Goal: Communication & Community: Answer question/provide support

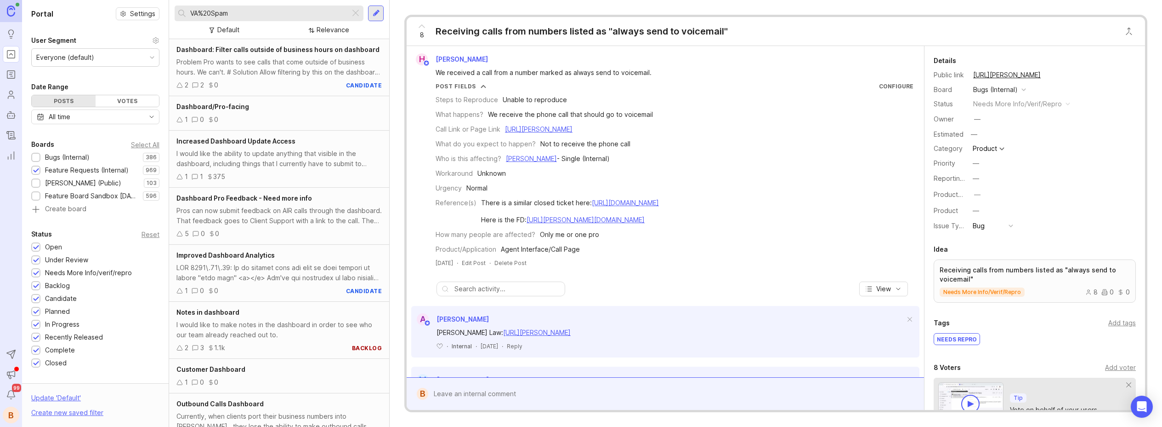
drag, startPoint x: 235, startPoint y: 11, endPoint x: 176, endPoint y: 8, distance: 59.4
click at [176, 8] on div "VA%20Spam" at bounding box center [263, 14] width 176 height 16
click at [30, 155] on div "Boards Select All Bugs (Internal) 386 1 Feature Requests (Internal) 969 1 [PERS…" at bounding box center [95, 176] width 147 height 75
click at [33, 155] on div at bounding box center [36, 157] width 6 height 7
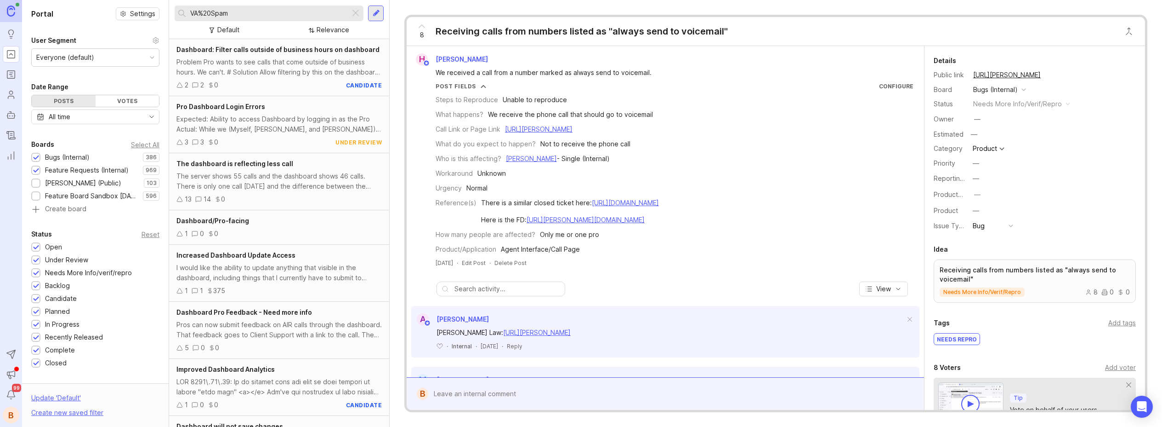
drag, startPoint x: 244, startPoint y: 14, endPoint x: 202, endPoint y: 17, distance: 41.9
click at [214, 17] on input "VA%20Spam" at bounding box center [268, 13] width 156 height 10
click at [233, 15] on input "VA%20Spam" at bounding box center [268, 13] width 156 height 10
drag, startPoint x: 217, startPoint y: 13, endPoint x: 169, endPoint y: 12, distance: 48.3
click at [169, 12] on div "VA%20Spam Default Relevance" at bounding box center [279, 19] width 220 height 39
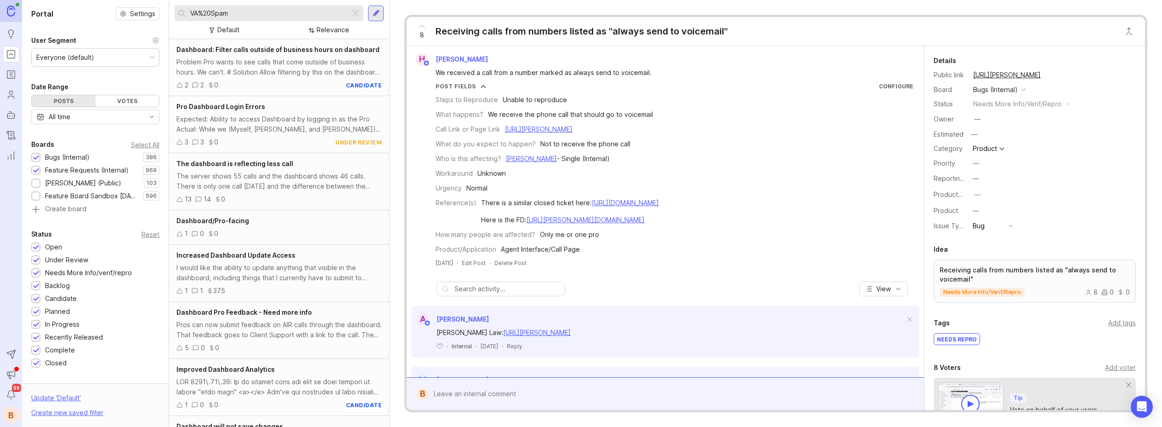
drag, startPoint x: 355, startPoint y: 14, endPoint x: 302, endPoint y: 13, distance: 53.3
click at [355, 14] on div at bounding box center [355, 13] width 11 height 12
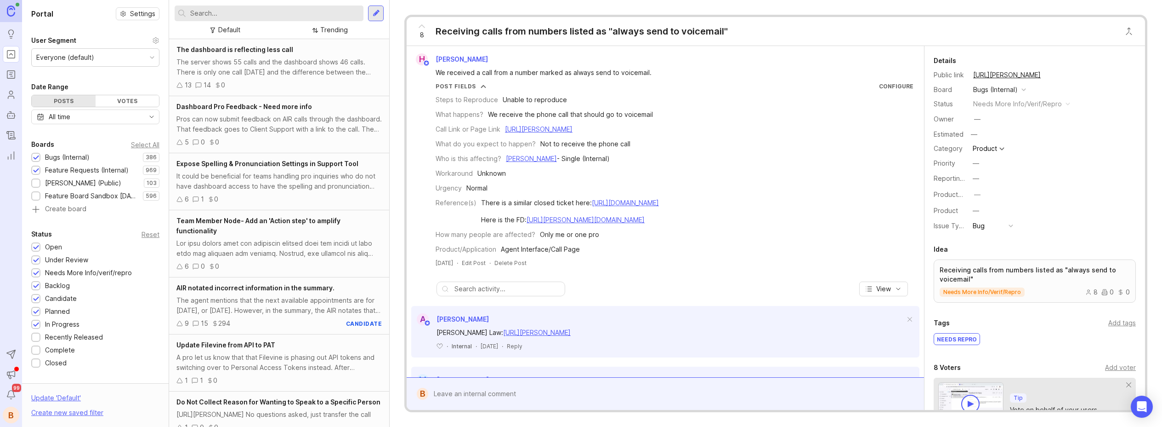
click at [288, 12] on input "text" at bounding box center [275, 13] width 170 height 10
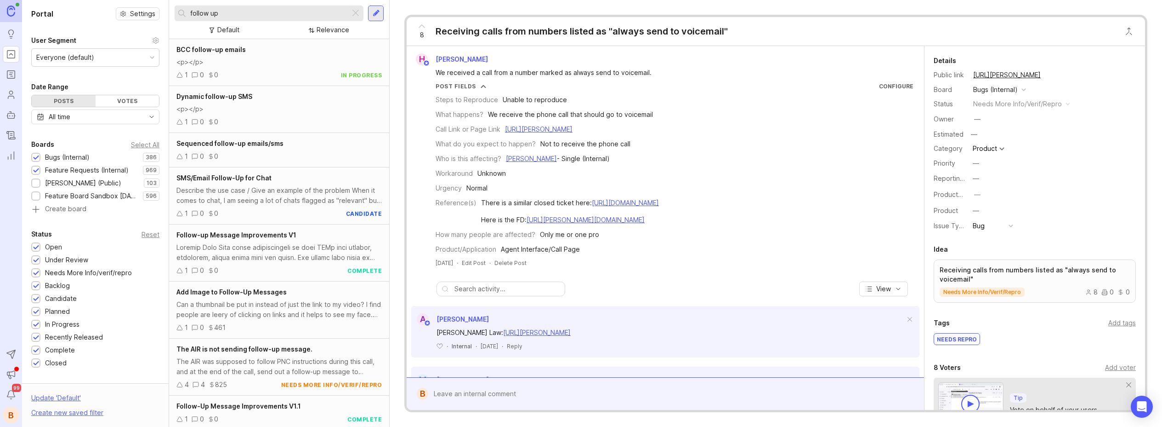
click at [278, 14] on input "follow up" at bounding box center [268, 13] width 156 height 10
type input "follow up AIR"
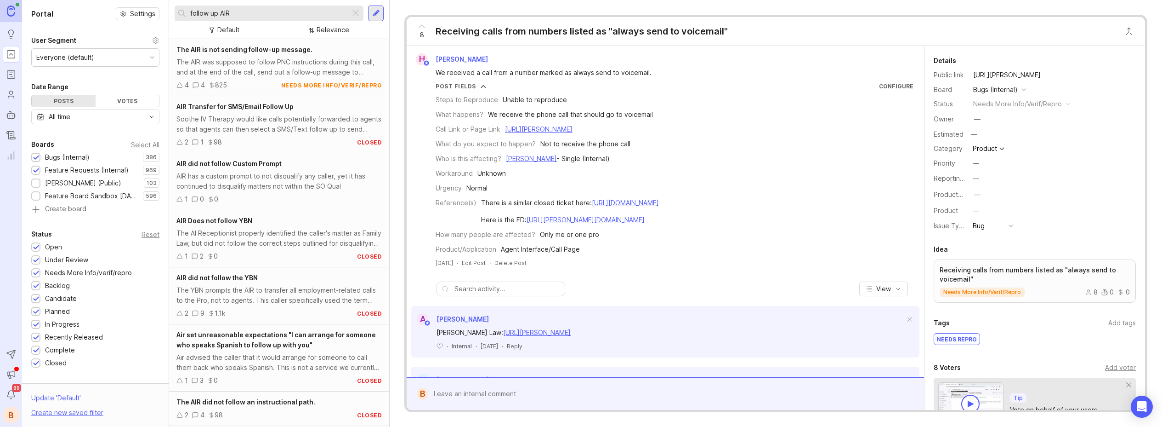
click at [245, 65] on div "The AIR was supposed to follow PNC instructions during this call, and at the en…" at bounding box center [278, 67] width 205 height 20
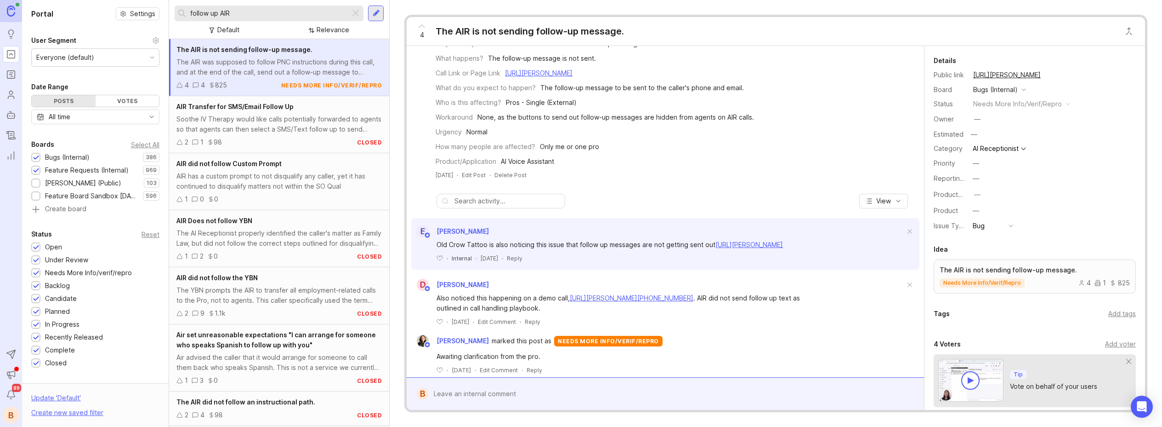
scroll to position [88, 0]
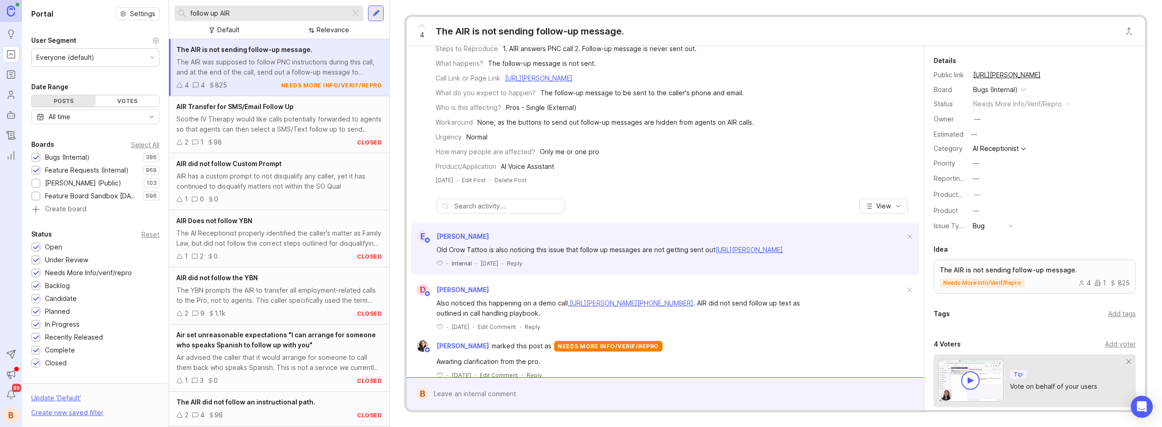
click at [273, 127] on div "Soothe IV Therapy would like calls potentially forwarded to agents so that agen…" at bounding box center [278, 124] width 205 height 20
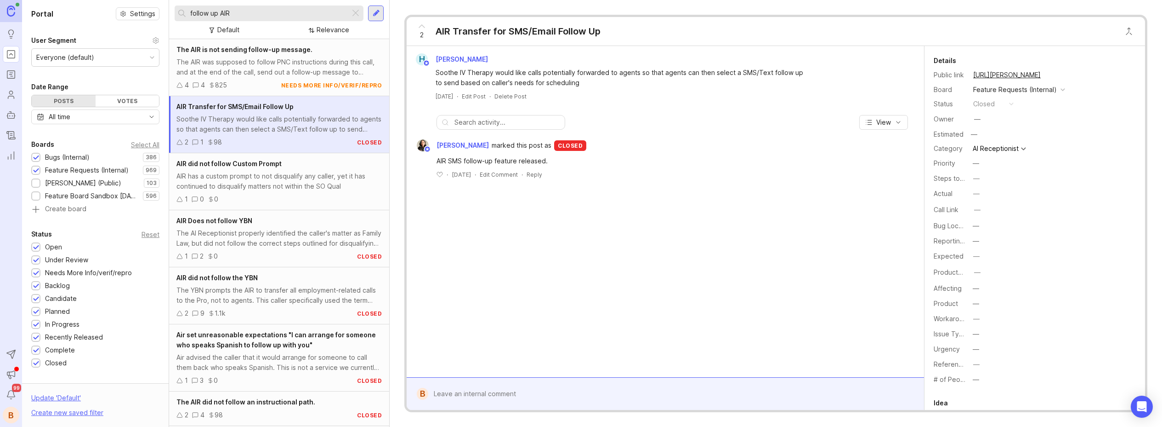
click at [254, 81] on div "4 4 825 needs more info/verif/repro" at bounding box center [278, 85] width 205 height 10
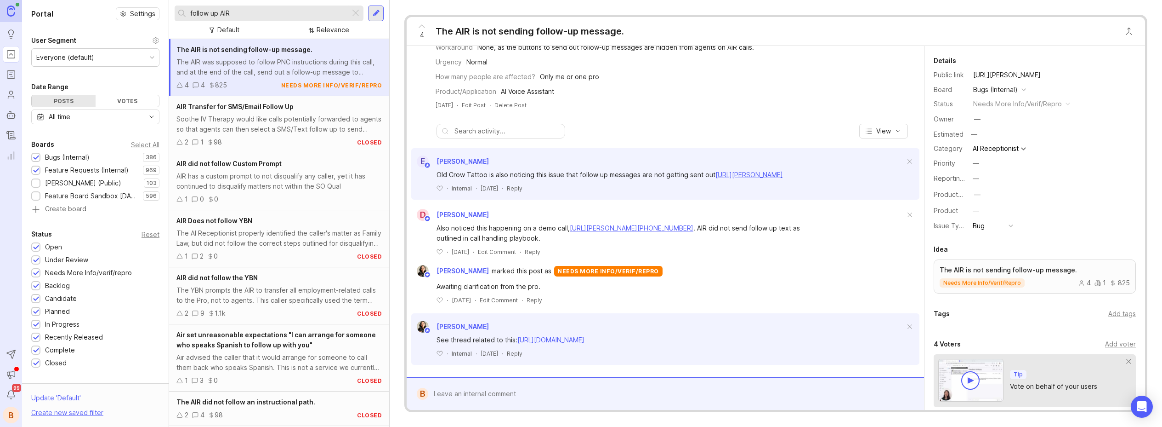
scroll to position [176, 0]
click at [548, 336] on link "[URL][DOMAIN_NAME]" at bounding box center [551, 337] width 67 height 8
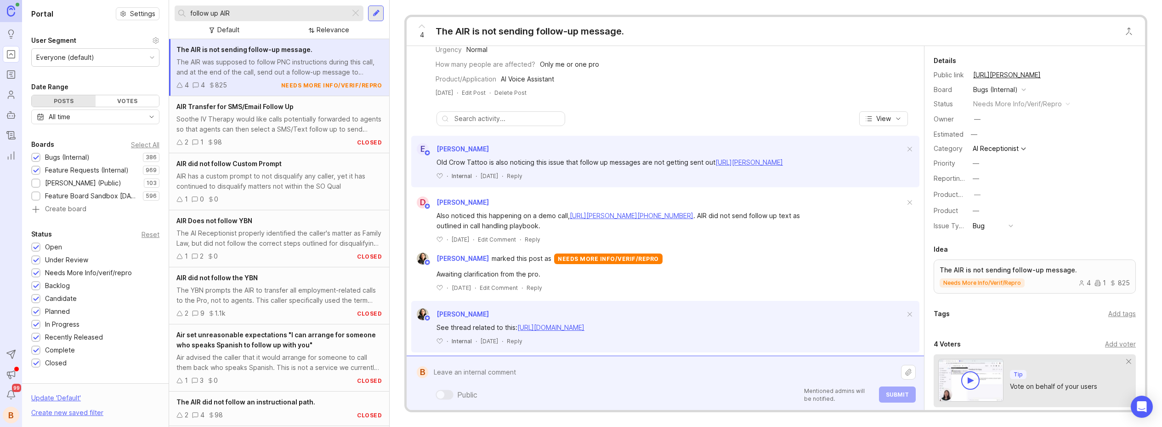
click at [581, 386] on div "Public Mentioned admins will be notified. Submit" at bounding box center [672, 382] width 488 height 39
type textarea "T"
paste textarea "[URL][PERSON_NAME]"
click at [454, 363] on textarea "Pro: Follow up messages are not being sent. I did a test here, [URL][PERSON_NAM…" at bounding box center [664, 362] width 473 height 38
click at [0, 0] on lt-span "-" at bounding box center [0, 0] width 0 height 0
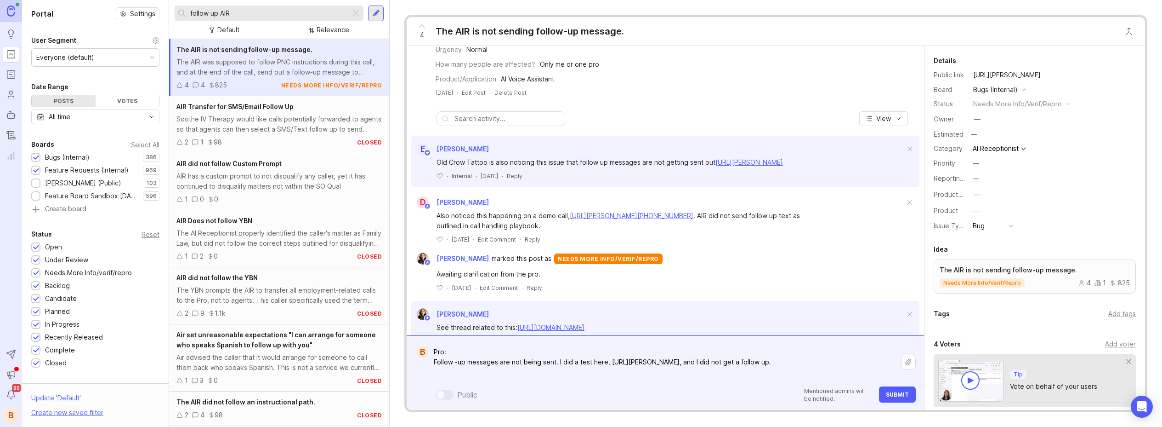
click at [470, 372] on textarea "Pro: Follow -up messages are not being sent. I did a test here, [URL][PERSON_NA…" at bounding box center [664, 362] width 473 height 38
click at [0, 0] on lt-span "-" at bounding box center [0, 0] width 0 height 0
click at [493, 350] on textarea "Pro: Follow -up messages are not being sent. I did a test here, [URL][PERSON_NA…" at bounding box center [664, 362] width 473 height 38
paste textarea "[PERSON_NAME] Ryders"
paste textarea "[URL][PERSON_NAME]"
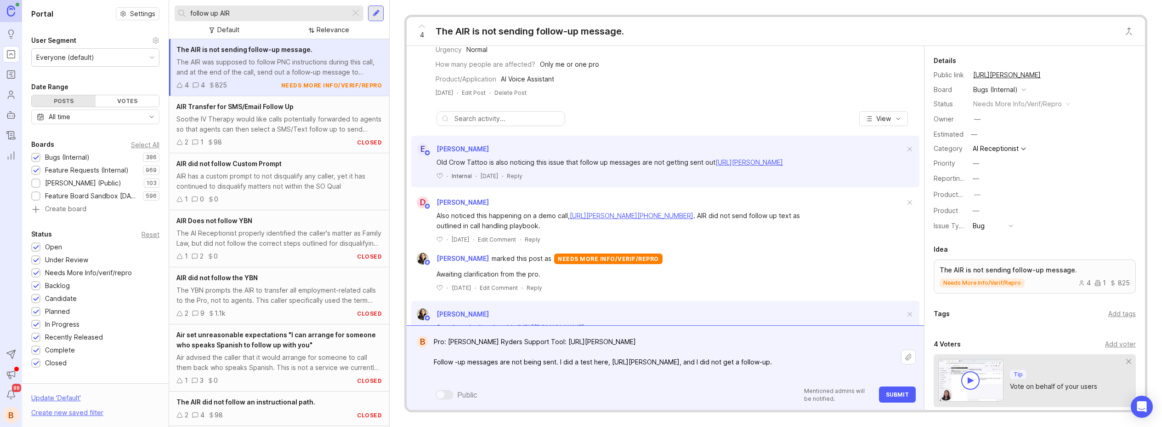
type textarea "Pro: [PERSON_NAME] Ryders Support Tool: [URL][PERSON_NAME] Follow -up messages …"
click at [903, 390] on button "Submit" at bounding box center [897, 394] width 37 height 16
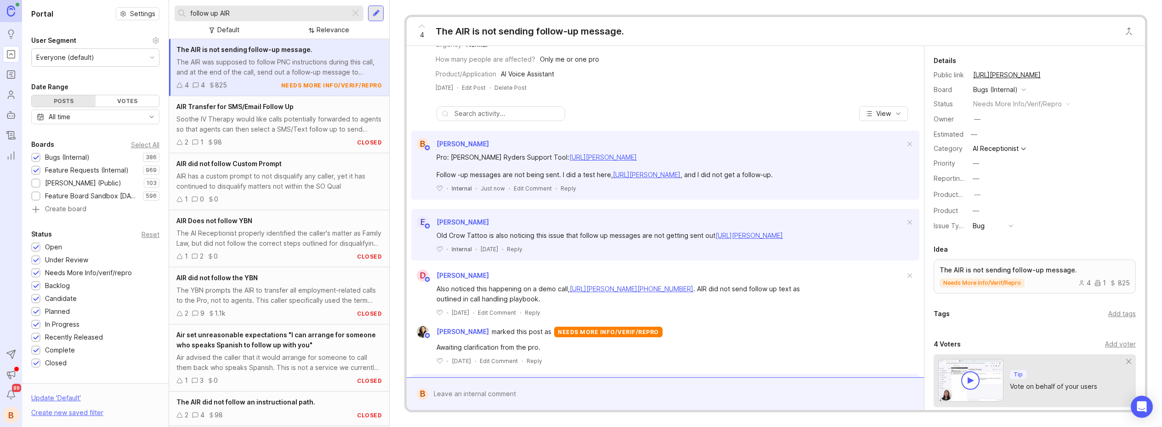
scroll to position [177, 0]
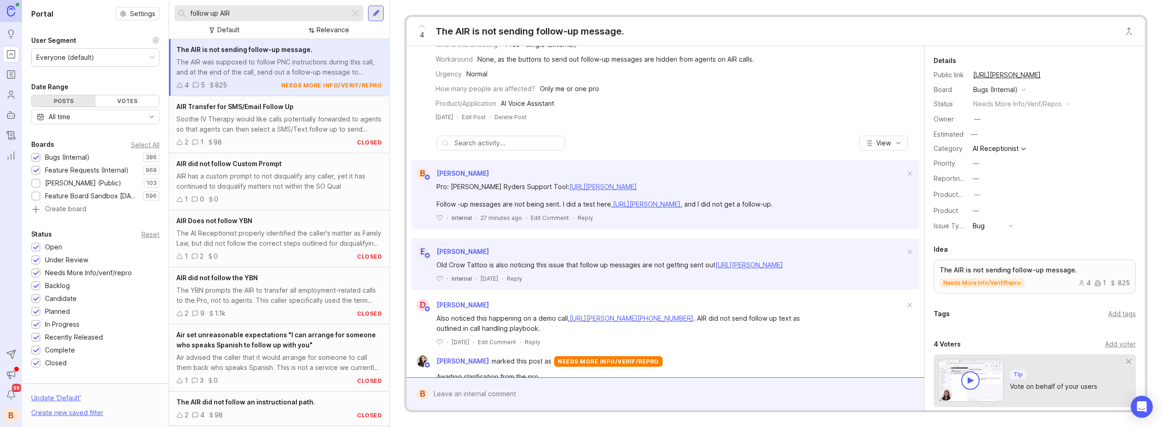
scroll to position [154, 0]
click at [578, 219] on div "Reply" at bounding box center [586, 215] width 16 height 8
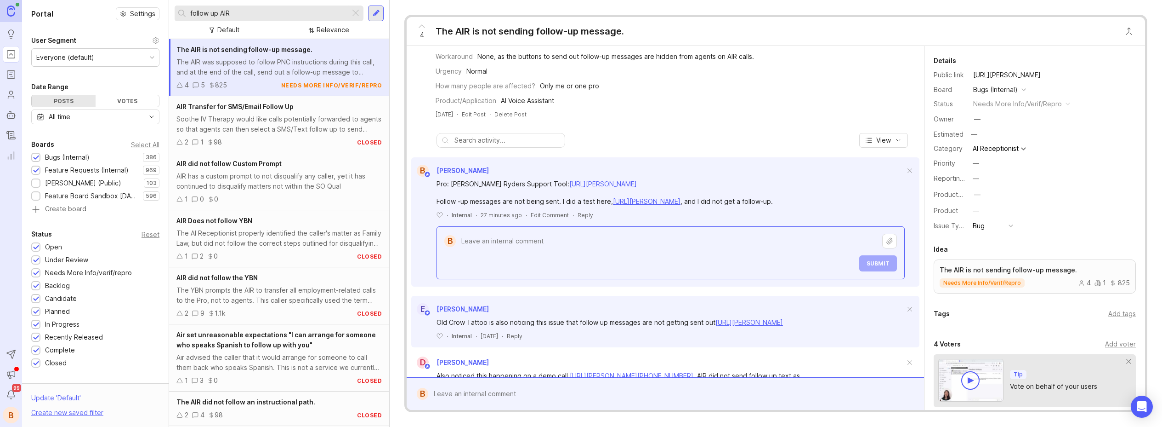
click at [605, 250] on textarea at bounding box center [669, 240] width 427 height 17
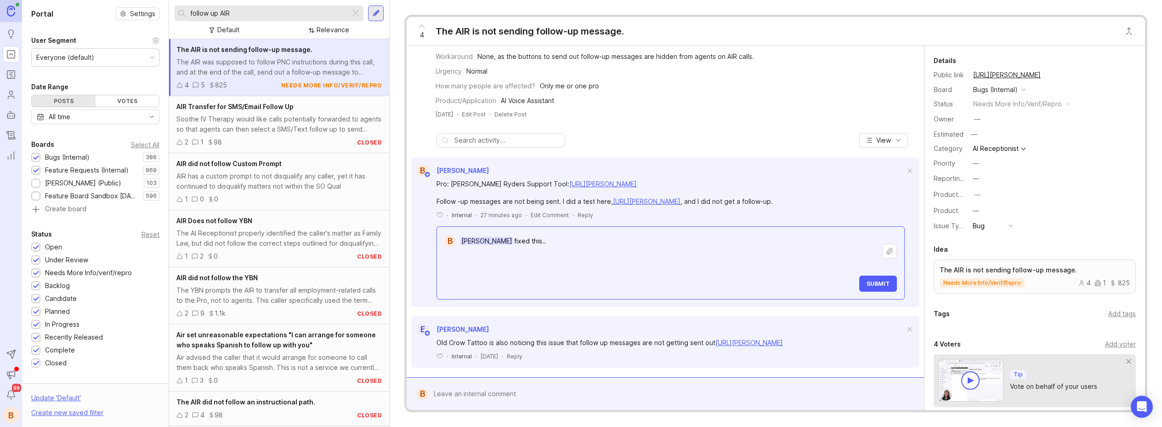
click at [541, 249] on textarea "Coralyn Stahura fixed this.." at bounding box center [669, 251] width 427 height 38
drag, startPoint x: 543, startPoint y: 250, endPoint x: 553, endPoint y: 250, distance: 10.6
click at [556, 249] on textarea "Coralyn Stahura fixed this here.." at bounding box center [669, 251] width 427 height 38
paste textarea "ttps://smithai.slack.com/archives/C08AP20BLMU/p1759349881084169"
click at [780, 253] on textarea "Coralyn Stahura fixed this https://smithai.slack.com/archives/C08AP20BLMU/p1759…" at bounding box center [669, 251] width 427 height 38
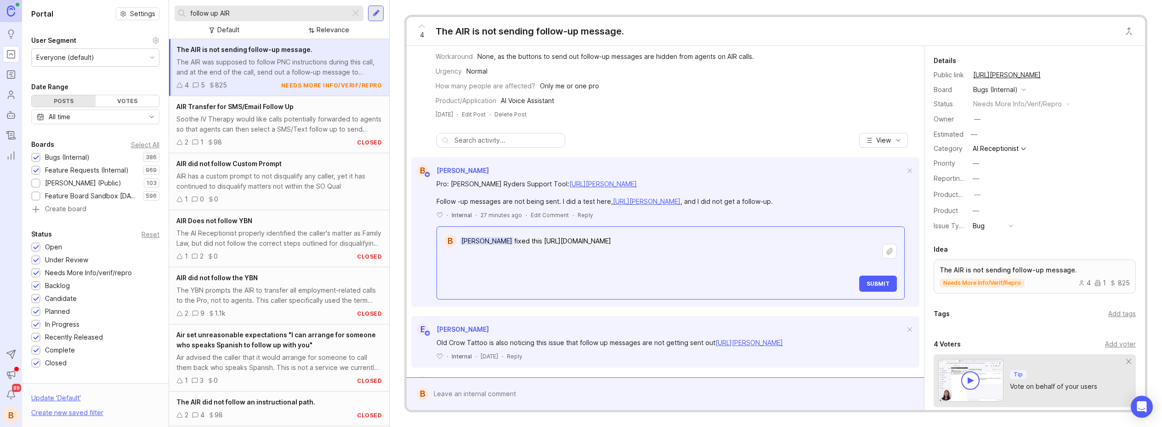
type textarea "Coralyn Stahura fixed this https://smithai.slack.com/archives/C08AP20BLMU/p1759…"
click at [861, 289] on button "Submit" at bounding box center [879, 283] width 38 height 16
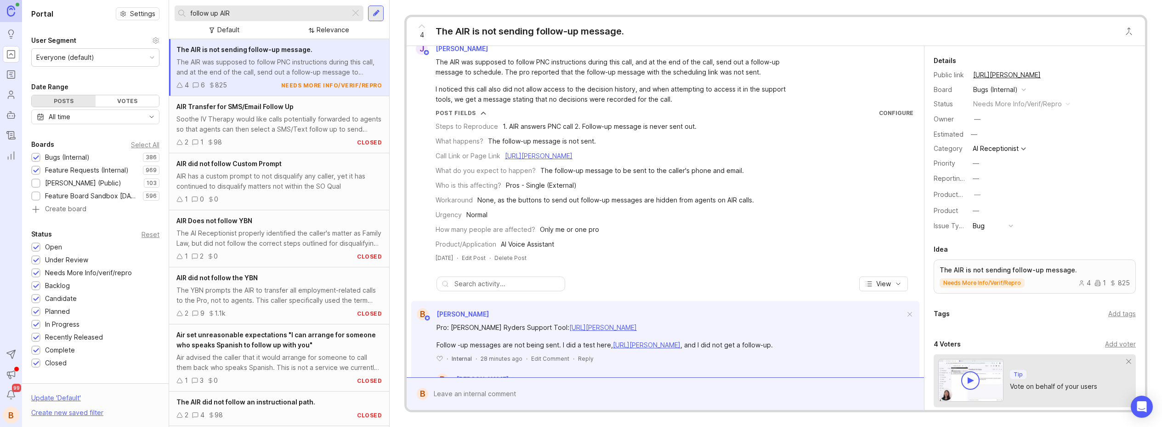
scroll to position [0, 0]
